Goal: Check status: Check status

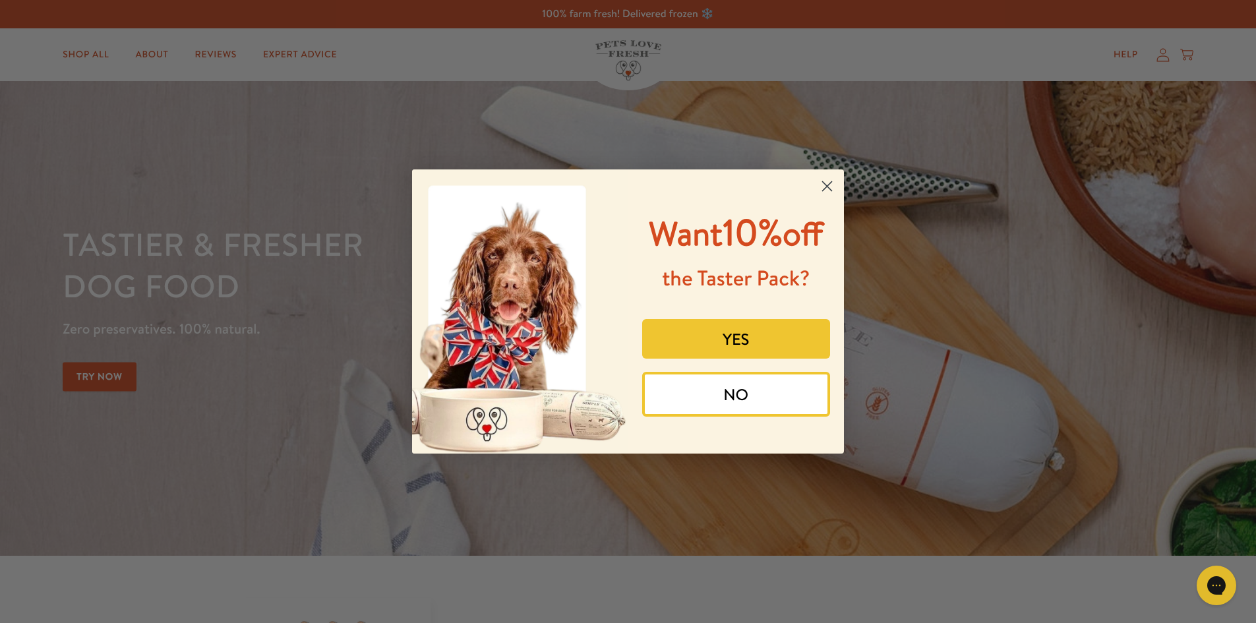
drag, startPoint x: 825, startPoint y: 186, endPoint x: 1108, endPoint y: 80, distance: 301.3
click at [826, 186] on icon "Close dialog" at bounding box center [827, 186] width 23 height 23
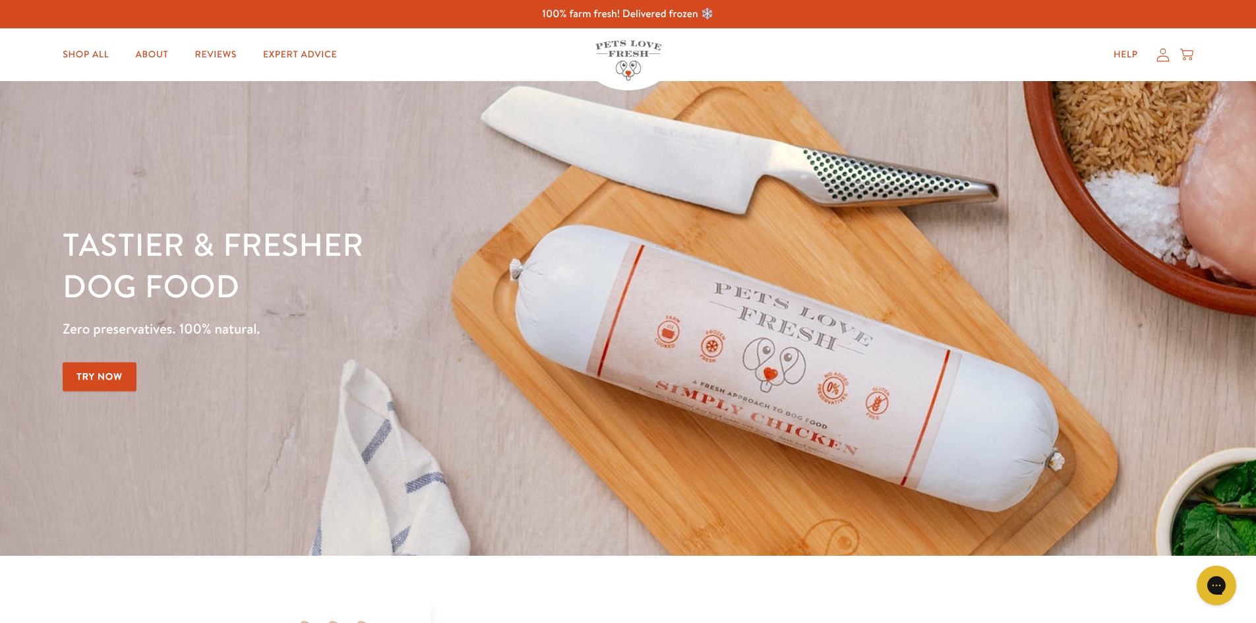
click at [1165, 53] on icon at bounding box center [1162, 54] width 13 height 13
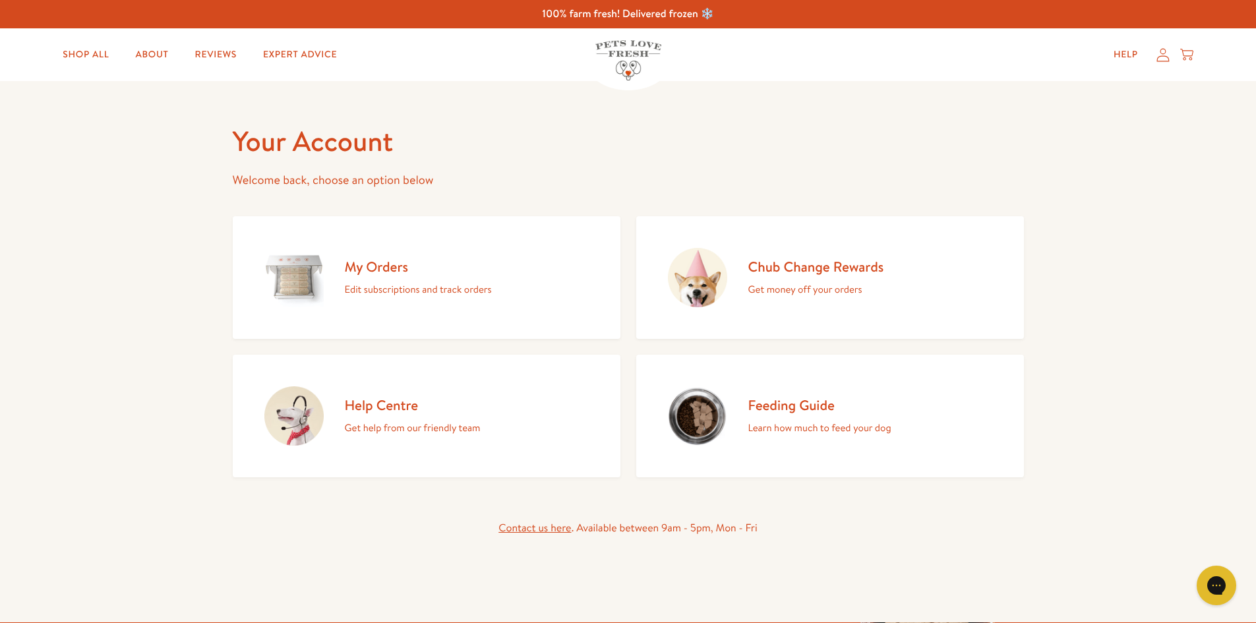
click at [379, 268] on h2 "My Orders" at bounding box center [418, 267] width 147 height 18
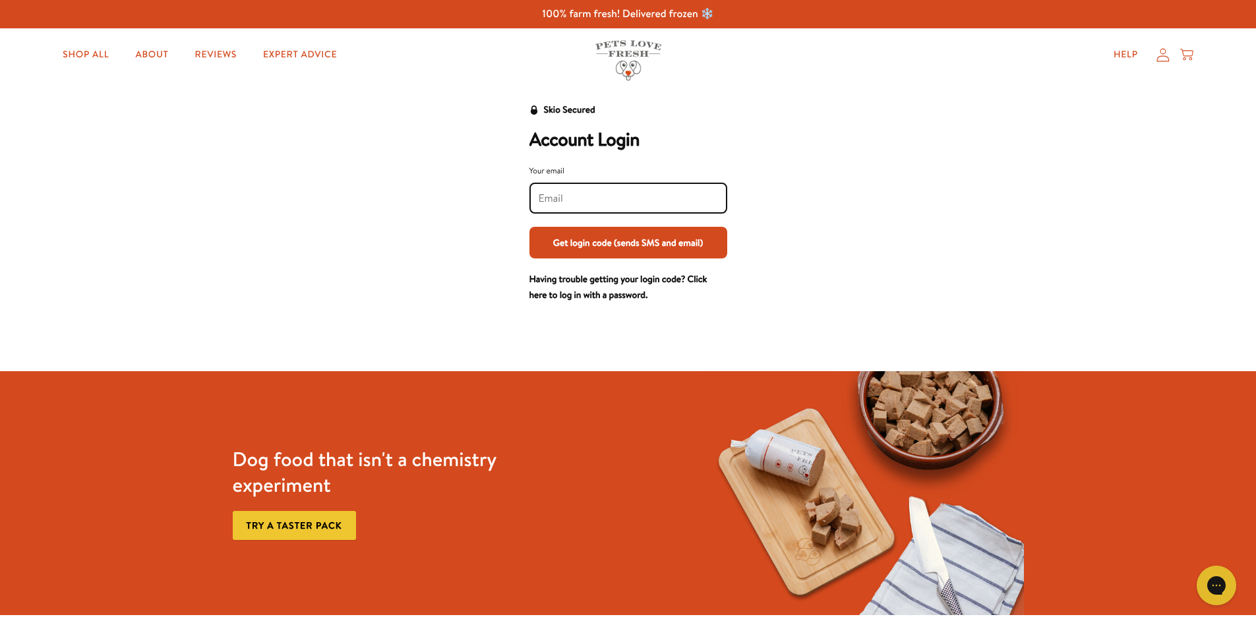
click at [578, 194] on input "Your email" at bounding box center [628, 198] width 179 height 15
type input "[EMAIL_ADDRESS][DOMAIN_NAME]"
